Goal: Navigation & Orientation: Find specific page/section

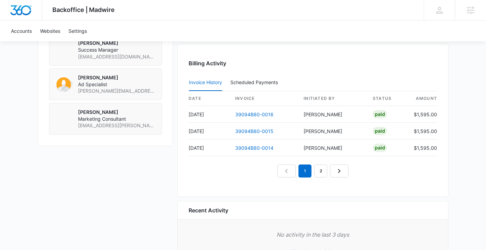
scroll to position [645, 0]
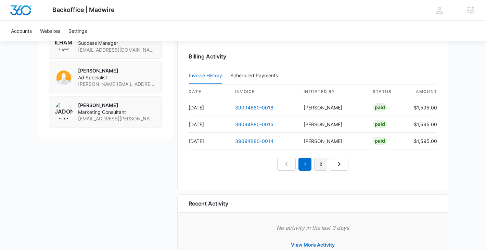
click at [325, 166] on link "2" at bounding box center [320, 164] width 13 height 13
click at [325, 166] on link "3" at bounding box center [328, 164] width 13 height 13
click at [340, 164] on link "4" at bounding box center [336, 164] width 13 height 13
click at [279, 160] on link "1" at bounding box center [281, 164] width 13 height 13
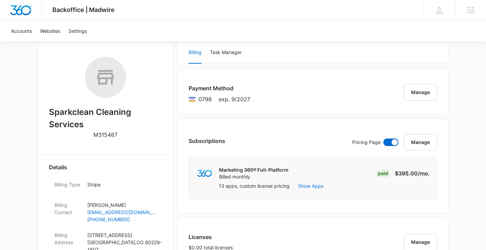
scroll to position [0, 0]
